Goal: Task Accomplishment & Management: Manage account settings

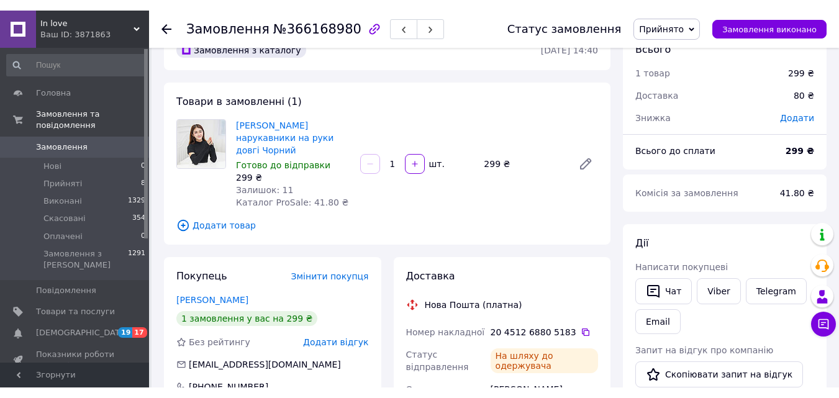
scroll to position [30, 0]
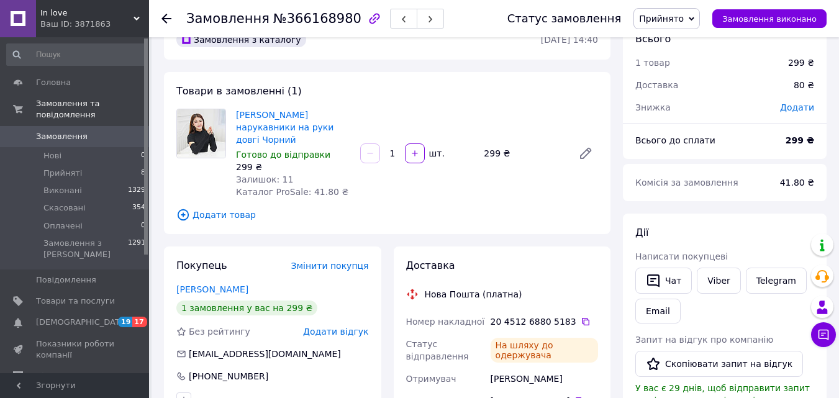
click at [54, 131] on span "Замовлення" at bounding box center [62, 136] width 52 height 11
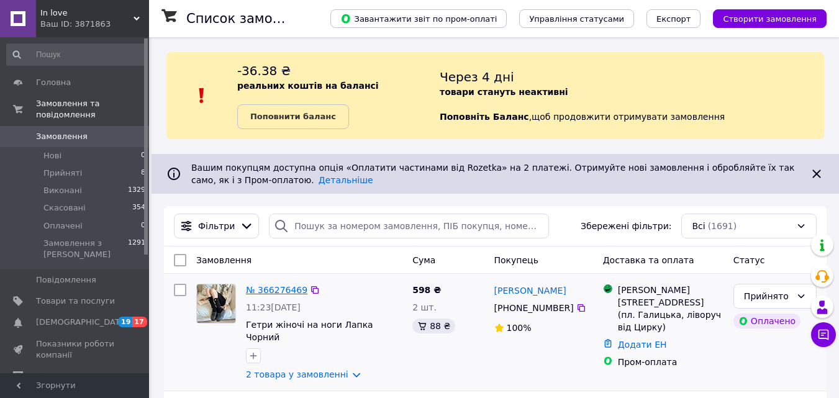
drag, startPoint x: 270, startPoint y: 298, endPoint x: 265, endPoint y: 289, distance: 9.8
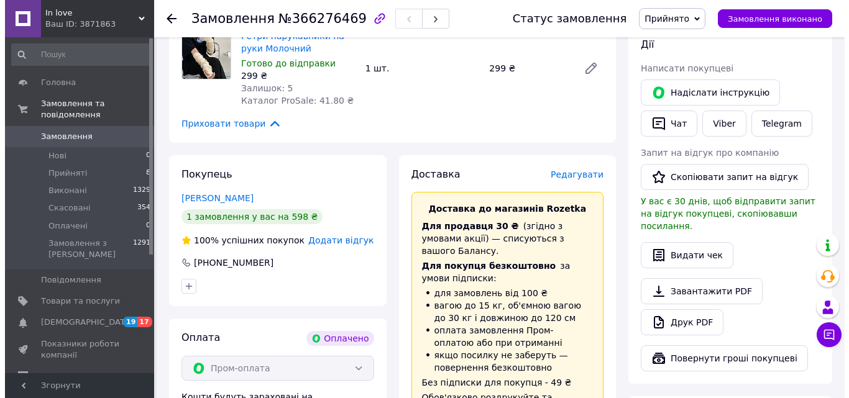
scroll to position [622, 0]
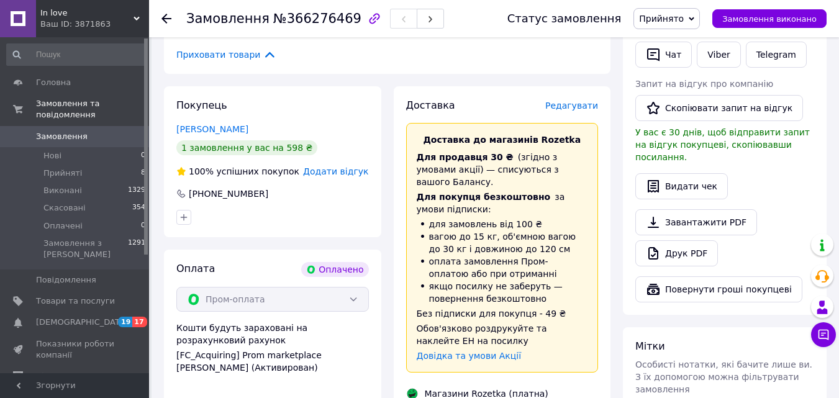
click at [585, 101] on span "Редагувати" at bounding box center [571, 106] width 53 height 10
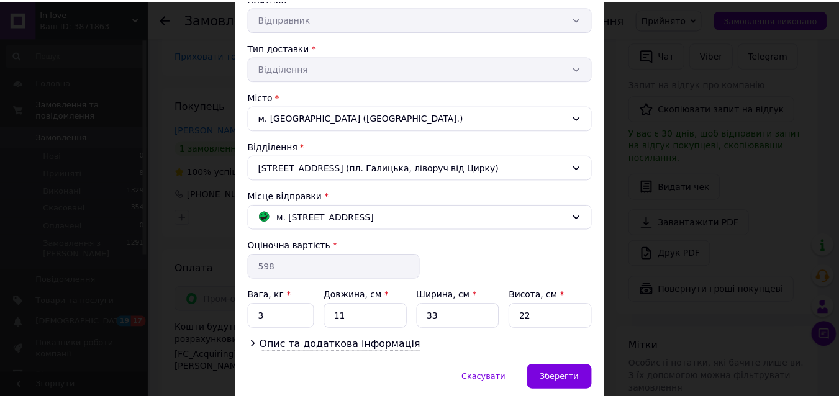
scroll to position [300, 0]
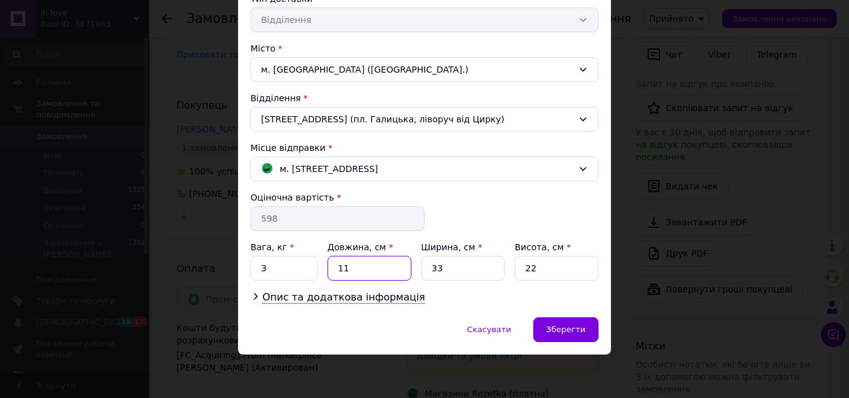
drag, startPoint x: 354, startPoint y: 273, endPoint x: 316, endPoint y: 277, distance: 38.1
click at [316, 277] on div "Вага, кг * 3 Довжина, см * 11 Ширина, см * 33 Висота, см * 22" at bounding box center [424, 261] width 348 height 40
type input "30"
drag, startPoint x: 270, startPoint y: 265, endPoint x: 249, endPoint y: 273, distance: 22.6
click at [250, 272] on input "3" at bounding box center [283, 268] width 67 height 25
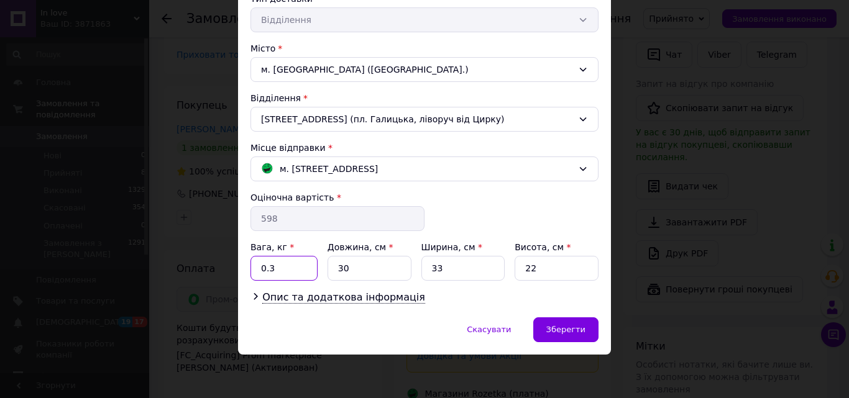
type input "0.3"
drag, startPoint x: 540, startPoint y: 268, endPoint x: 511, endPoint y: 273, distance: 30.2
click at [511, 273] on div "Вага, кг * 0.3 Довжина, см * 30 Ширина, см * 33 Висота, см * 22" at bounding box center [424, 261] width 348 height 40
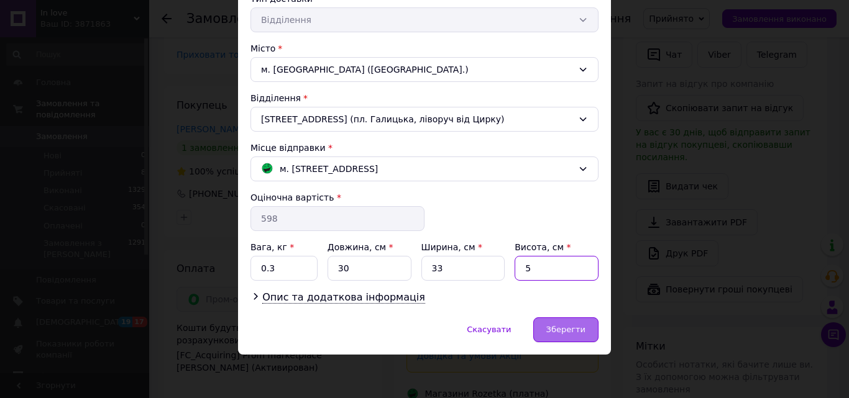
type input "5"
click at [583, 322] on div "Зберегти" at bounding box center [565, 329] width 65 height 25
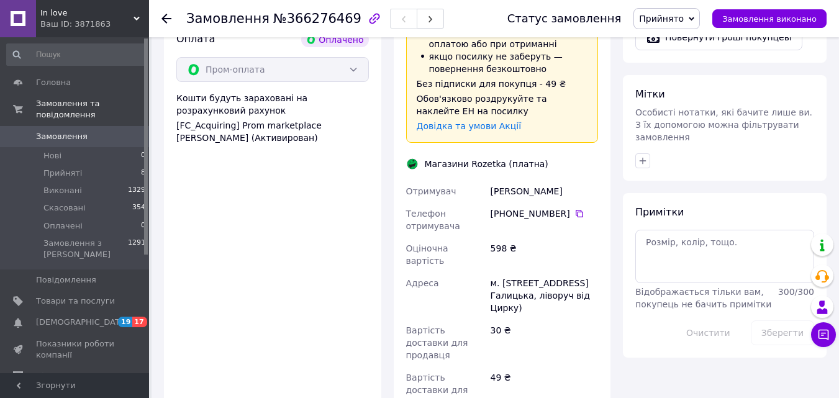
scroll to position [1052, 0]
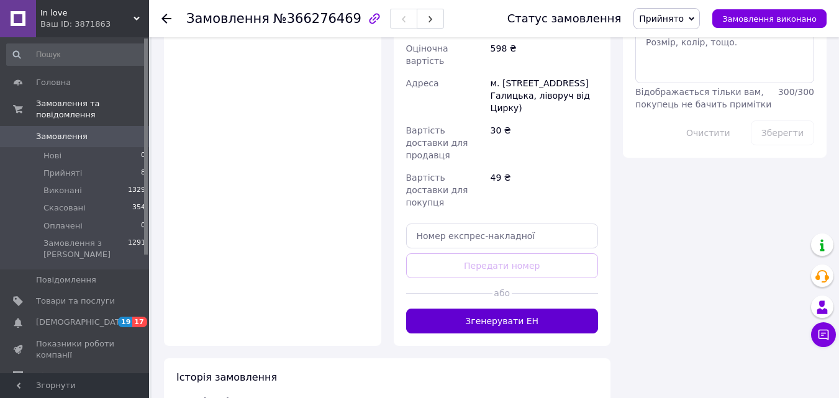
click at [473, 309] on button "Згенерувати ЕН" at bounding box center [502, 321] width 193 height 25
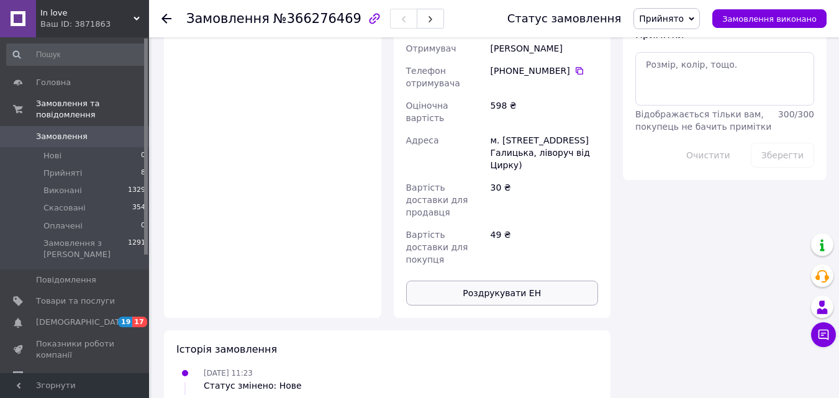
click at [485, 281] on button "Роздрукувати ЕН" at bounding box center [502, 293] width 193 height 25
